Goal: Communication & Community: Answer question/provide support

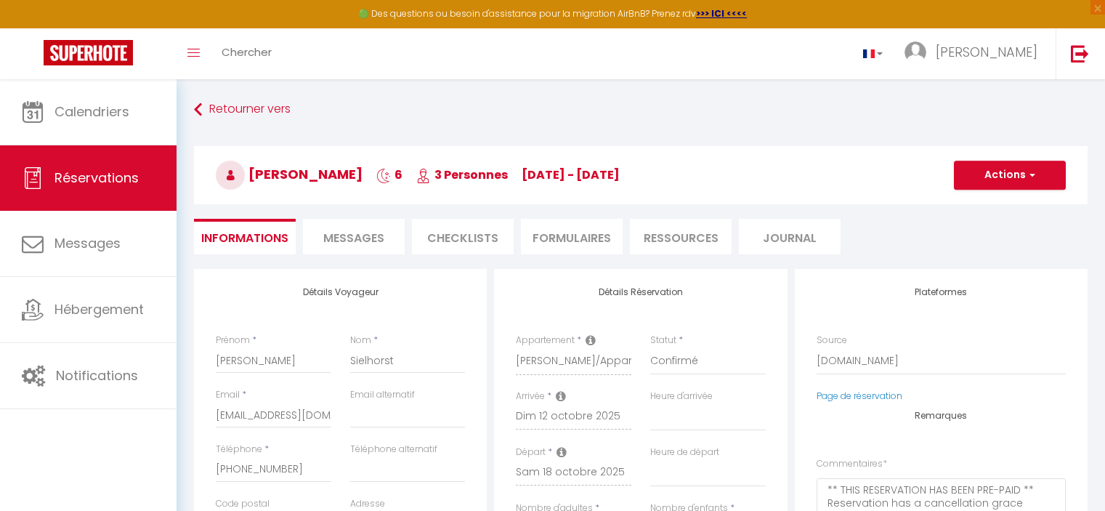
select select "message"
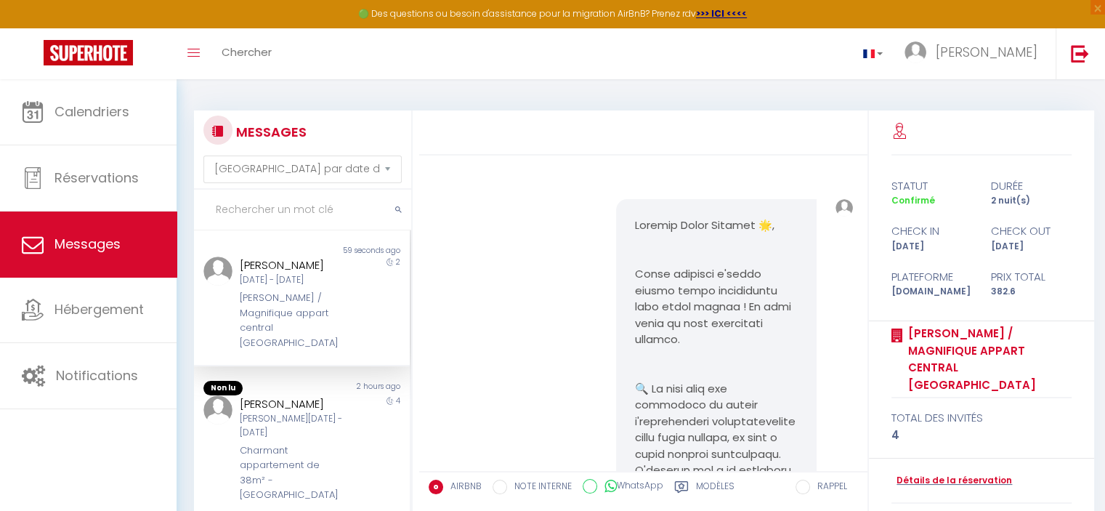
scroll to position [5525, 0]
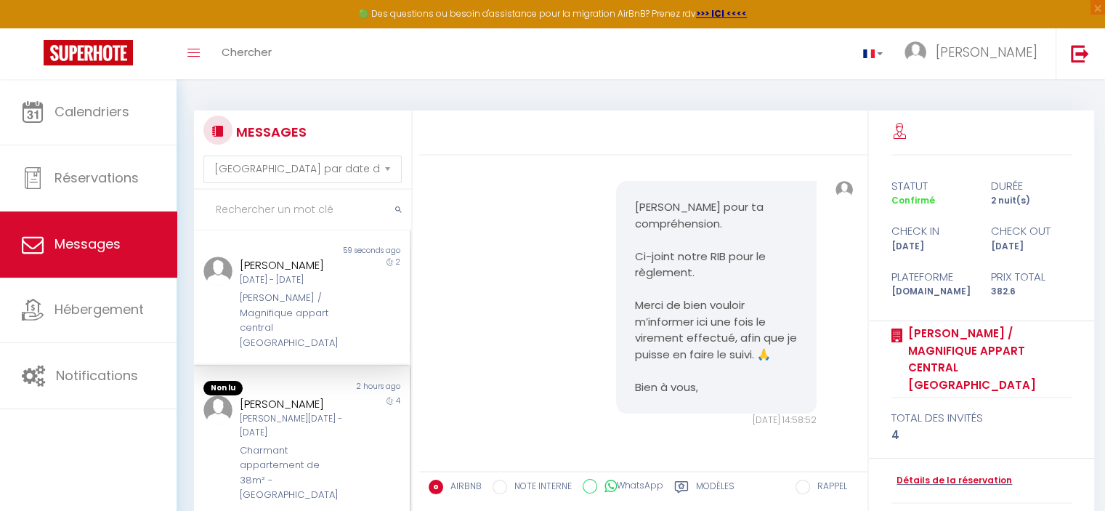
click at [323, 443] on div "Charmant appartement de 38m² -[GEOGRAPHIC_DATA]" at bounding box center [293, 473] width 107 height 60
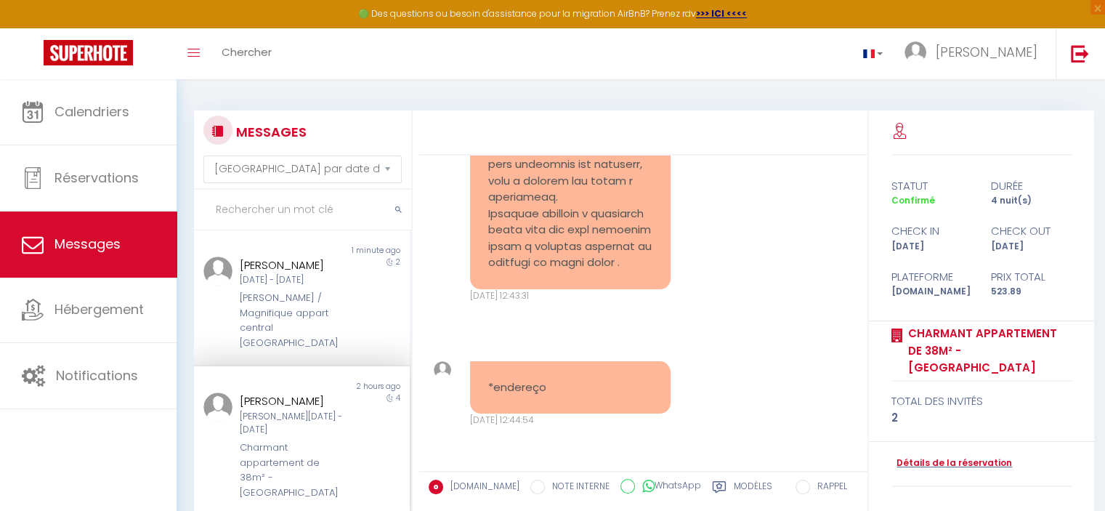
scroll to position [9013, 0]
click at [637, 349] on div "*endereço [DATE] 12:44:54 Note Sms *endereço [DATE] 12:44:54" at bounding box center [643, 394] width 439 height 124
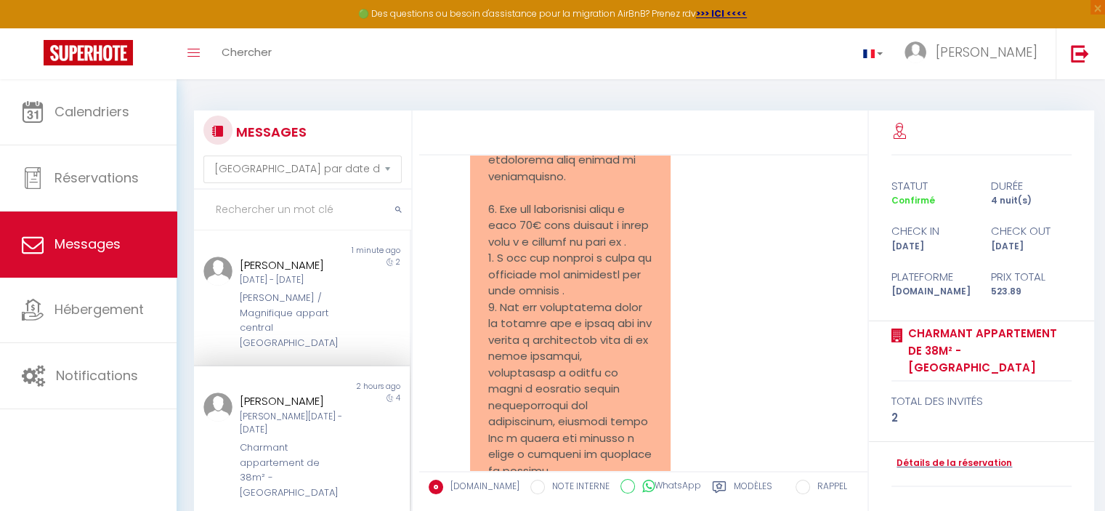
scroll to position [8073, 0]
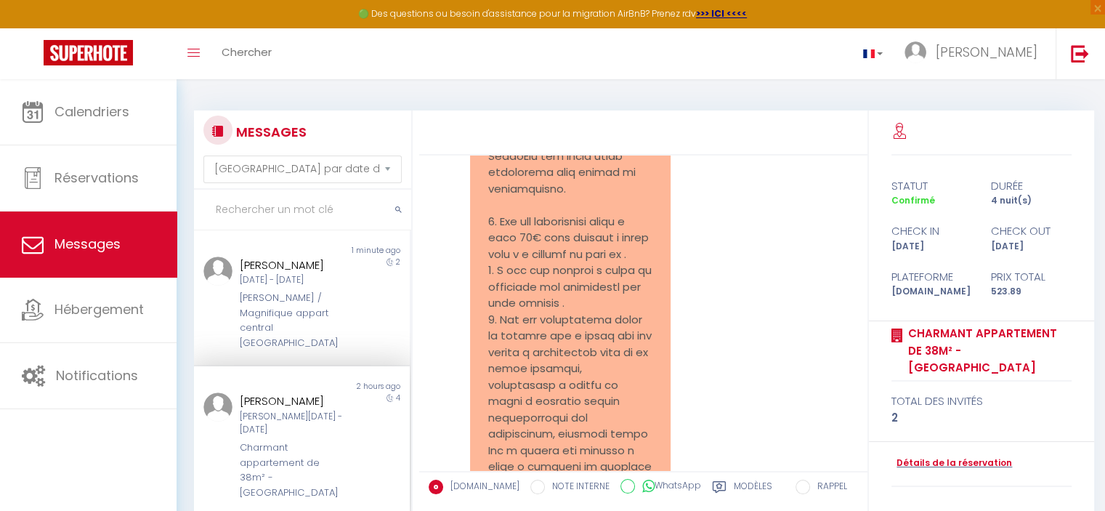
drag, startPoint x: 638, startPoint y: 273, endPoint x: 488, endPoint y: 180, distance: 175.9
click at [488, 180] on div "Bonjour [PERSON_NAME] 🌟, Merci beaucoup d'avoir choisi notre appartement pour v…" at bounding box center [643, 313] width 448 height 315
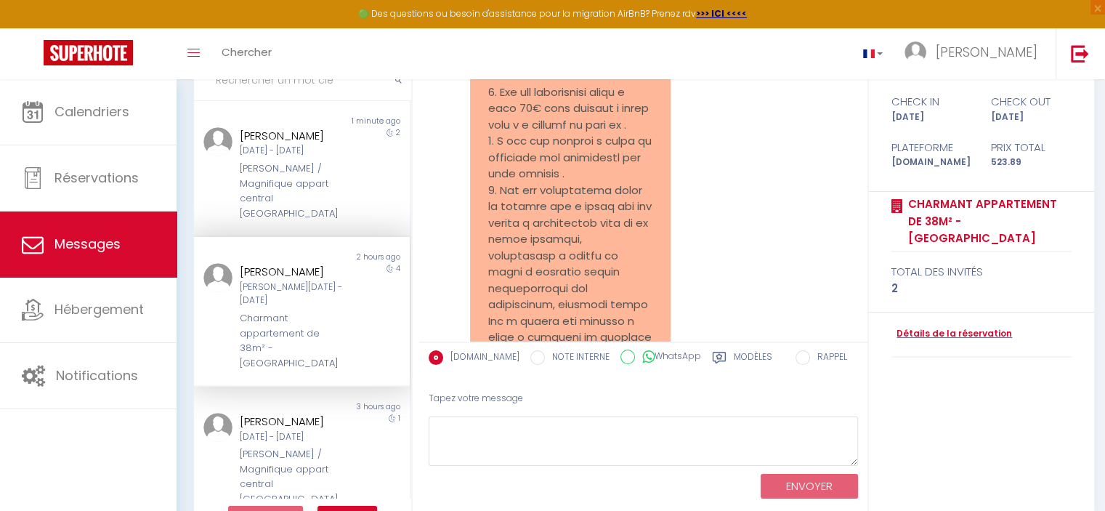
scroll to position [171, 0]
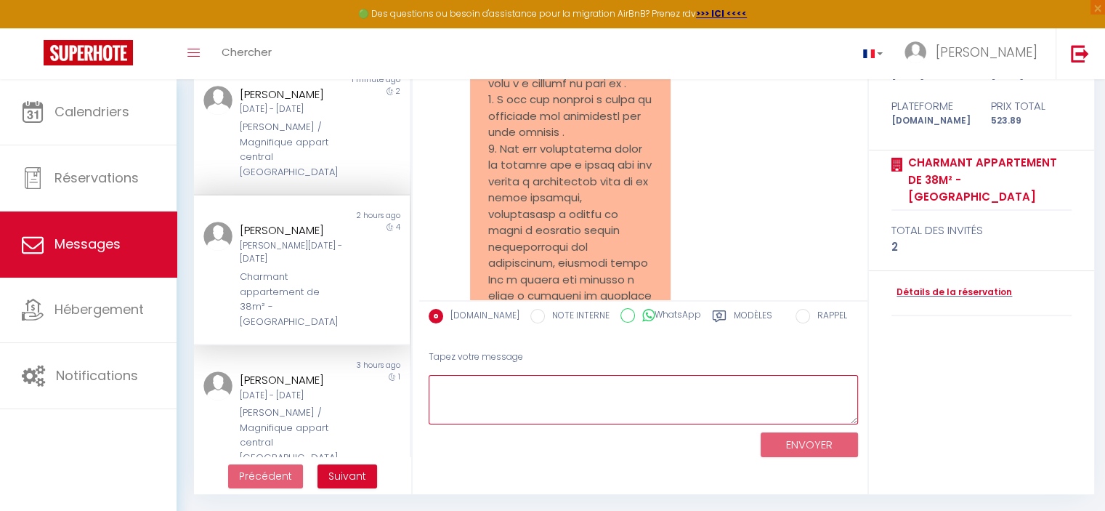
click at [670, 403] on textarea at bounding box center [644, 400] width 430 height 50
paste textarea "Re, Je vous contacte pour vous informer que notre équipe de ménage est actuelle…"
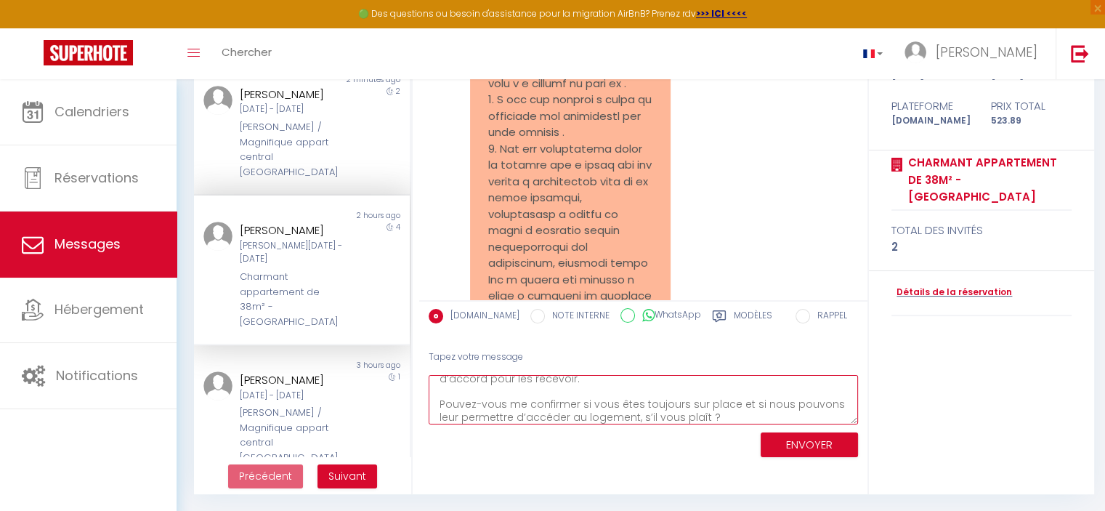
type textarea "Re, Je vous contacte pour vous informer que notre équipe de ménage est actuelle…"
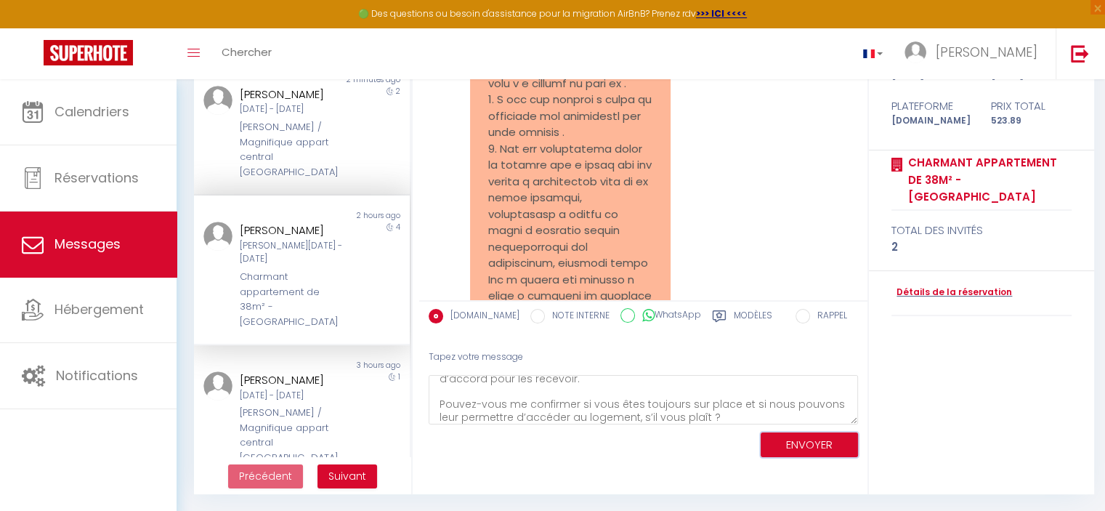
click at [820, 440] on button "ENVOYER" at bounding box center [809, 444] width 97 height 25
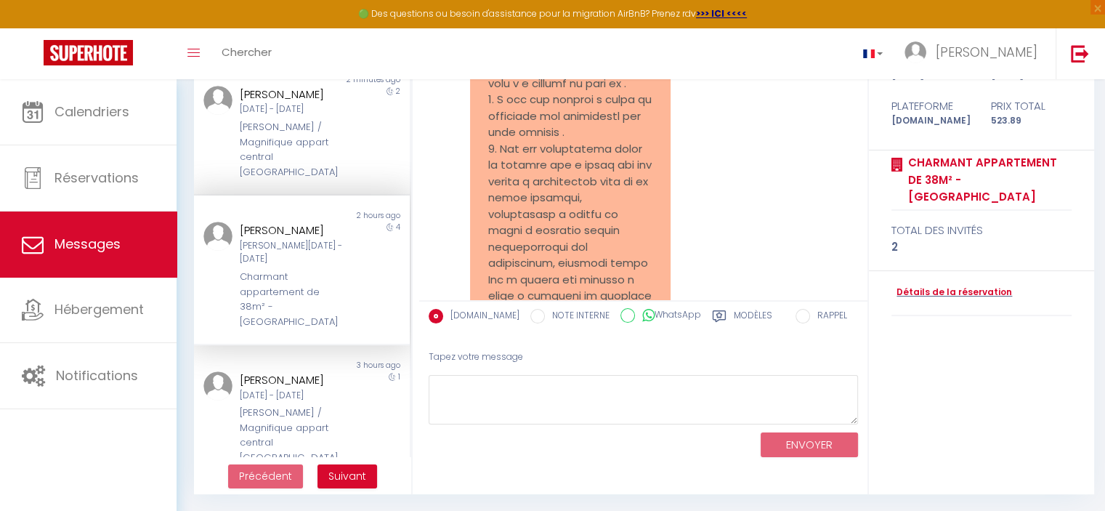
scroll to position [9399, 0]
